Goal: Navigation & Orientation: Locate item on page

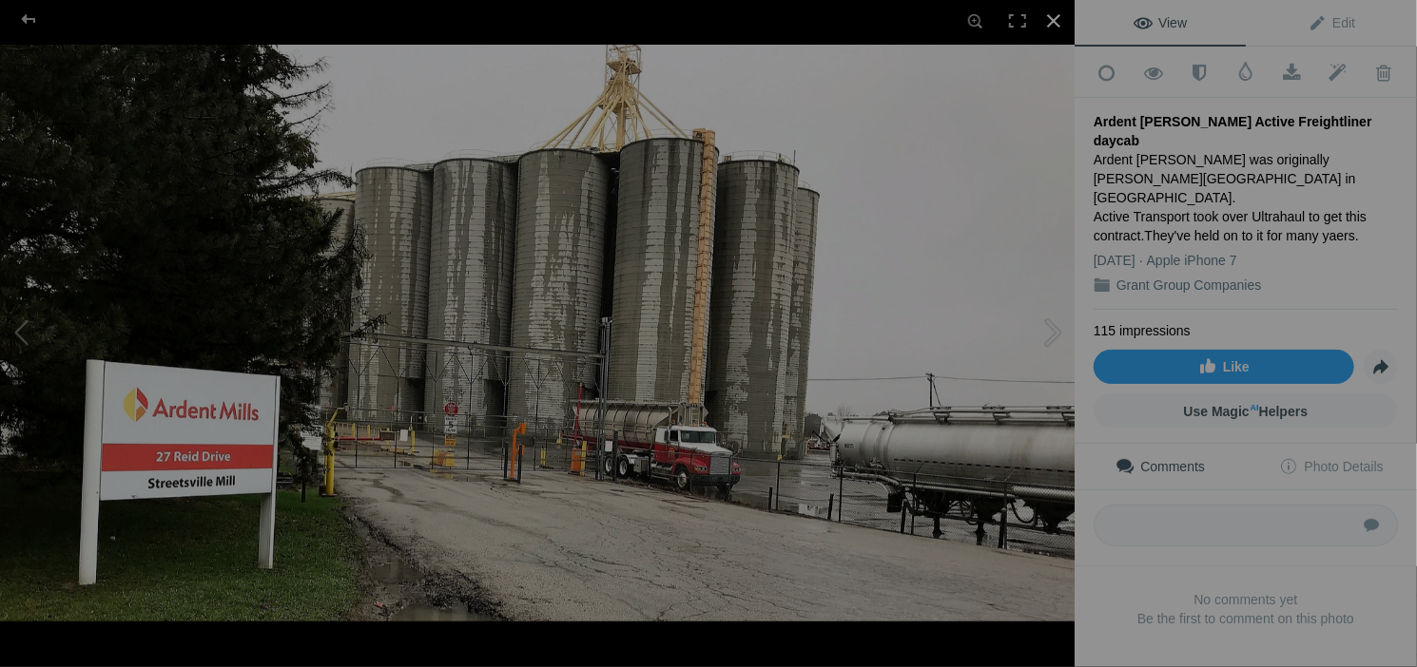
click at [1055, 25] on div at bounding box center [1054, 21] width 42 height 42
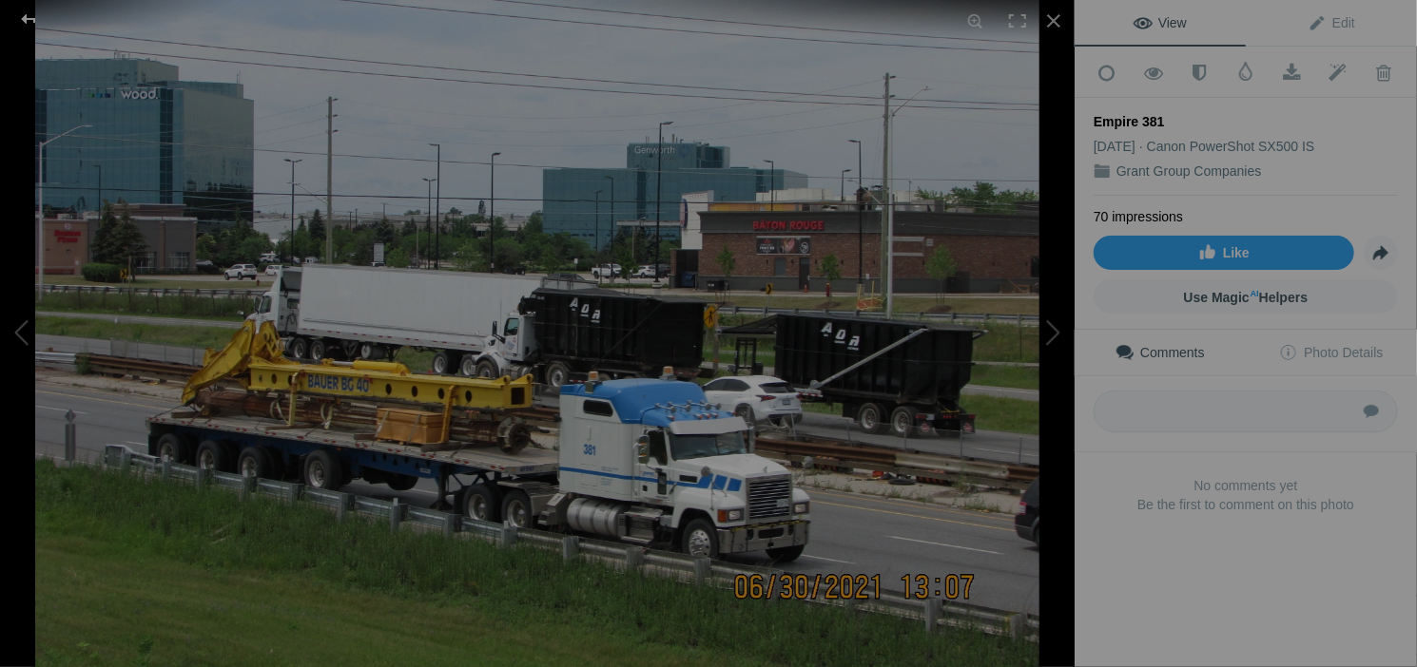
click at [24, 17] on div at bounding box center [28, 19] width 68 height 38
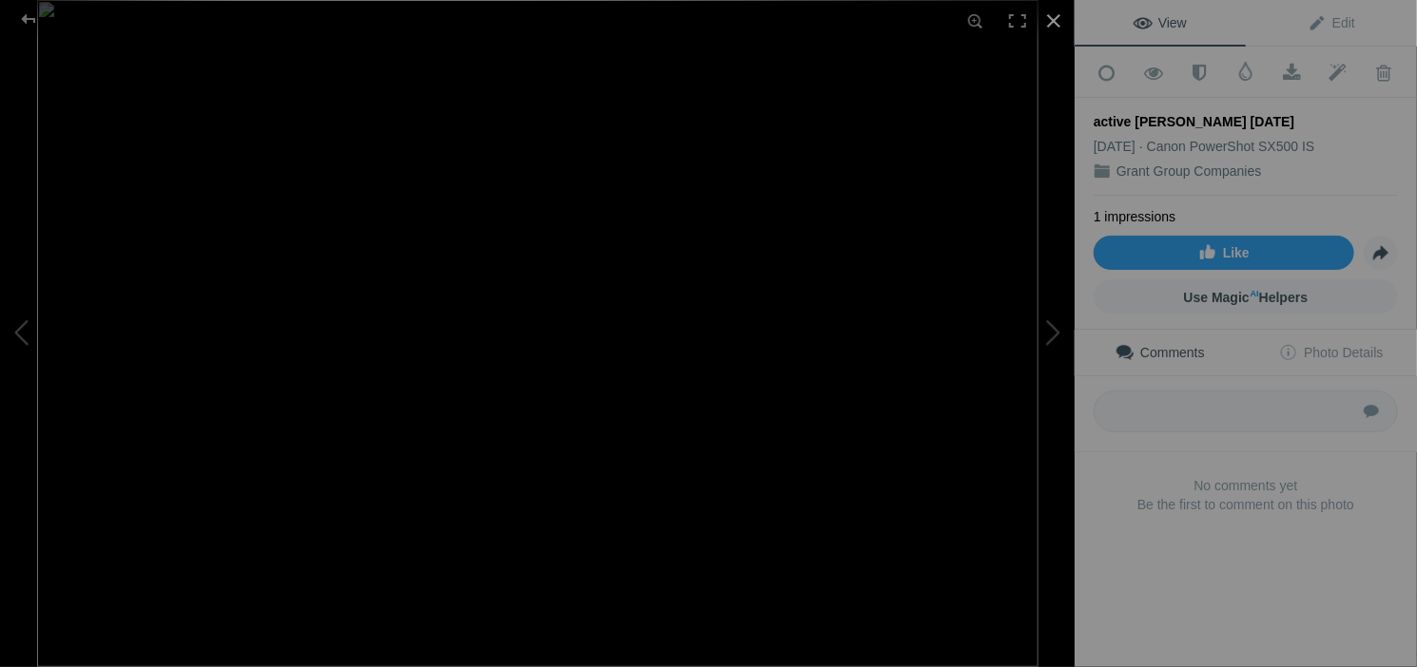
click at [1055, 26] on div at bounding box center [1054, 21] width 42 height 42
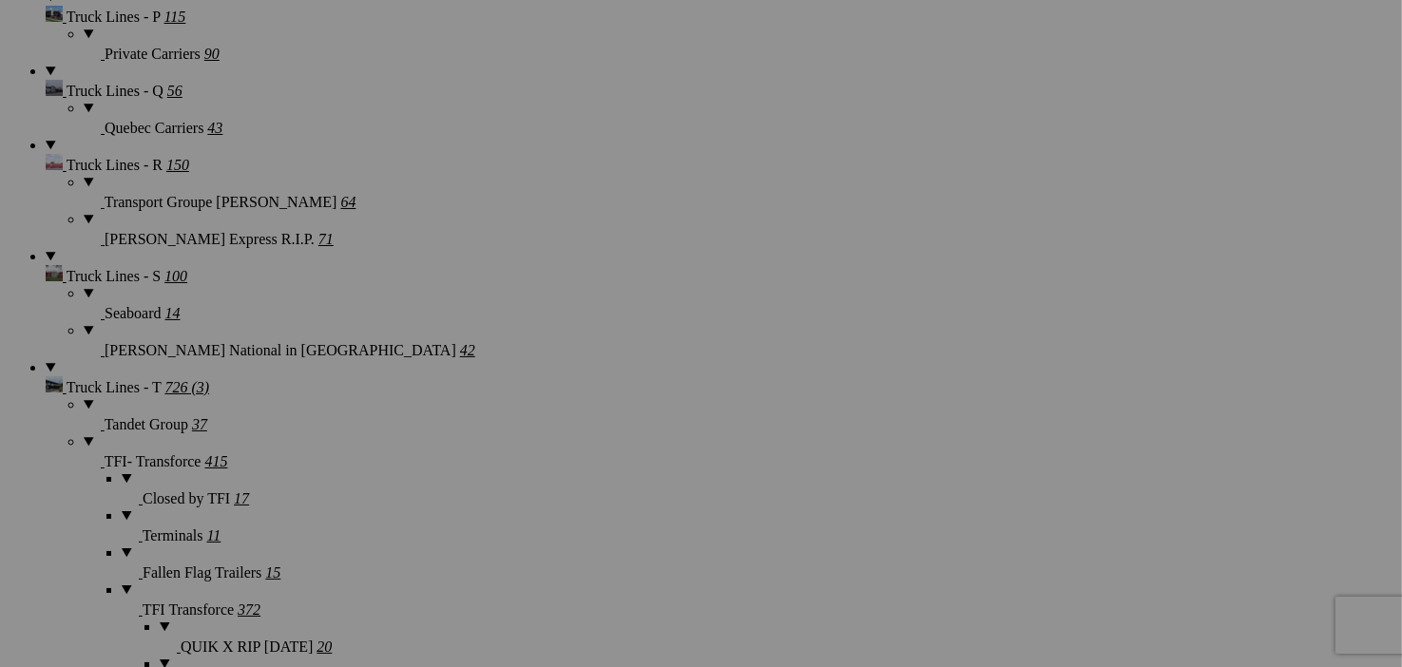
scroll to position [9281, 0]
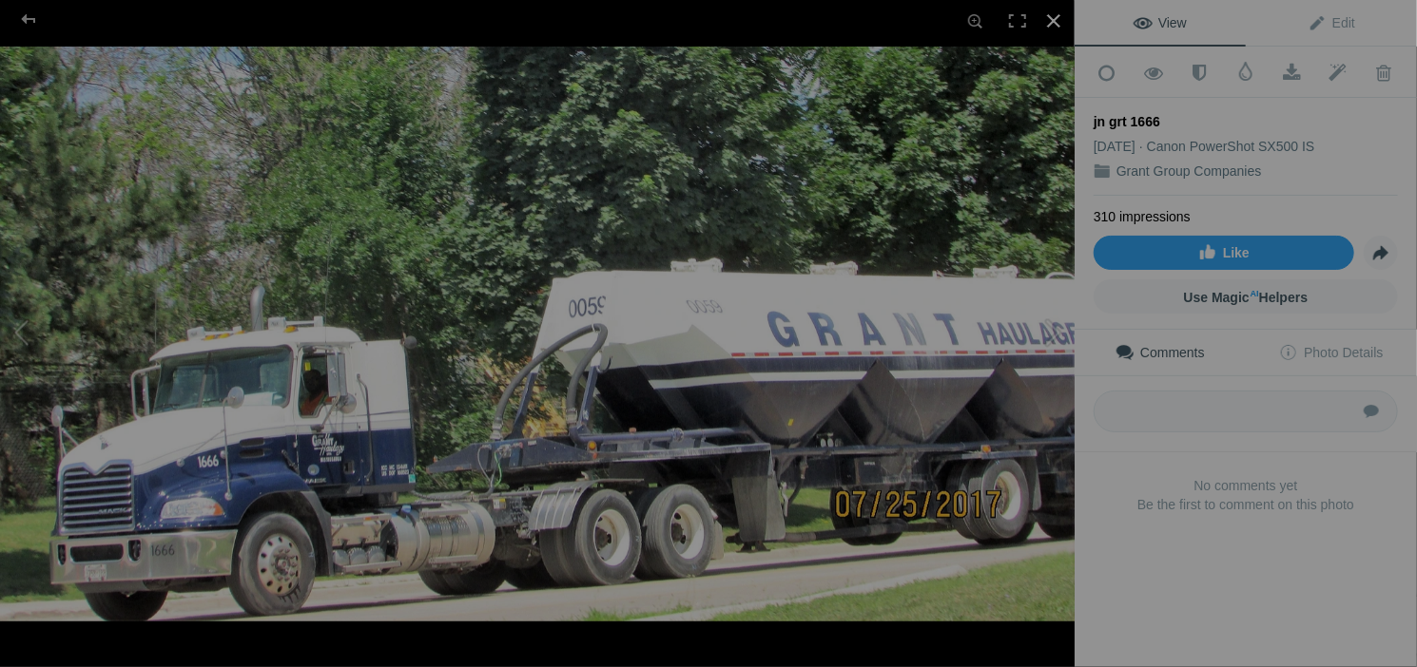
click at [1054, 27] on div at bounding box center [1054, 21] width 42 height 42
